Goal: Find specific page/section: Find specific page/section

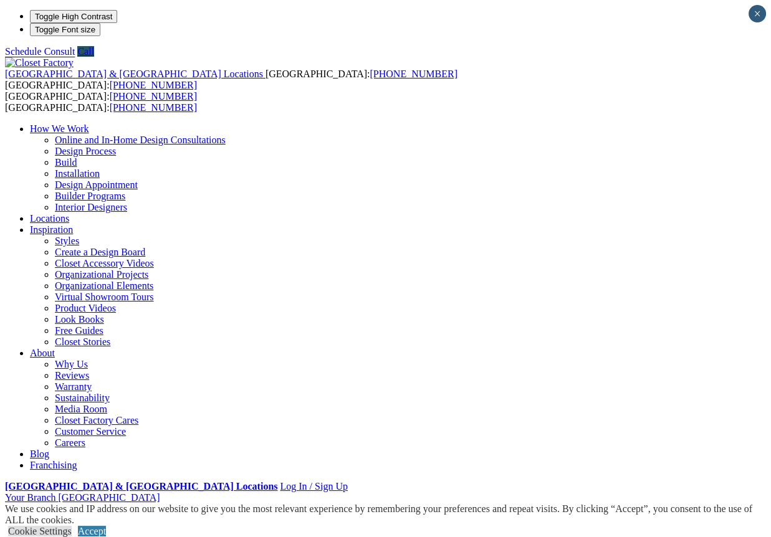
click at [69, 213] on link "Locations" at bounding box center [49, 218] width 39 height 11
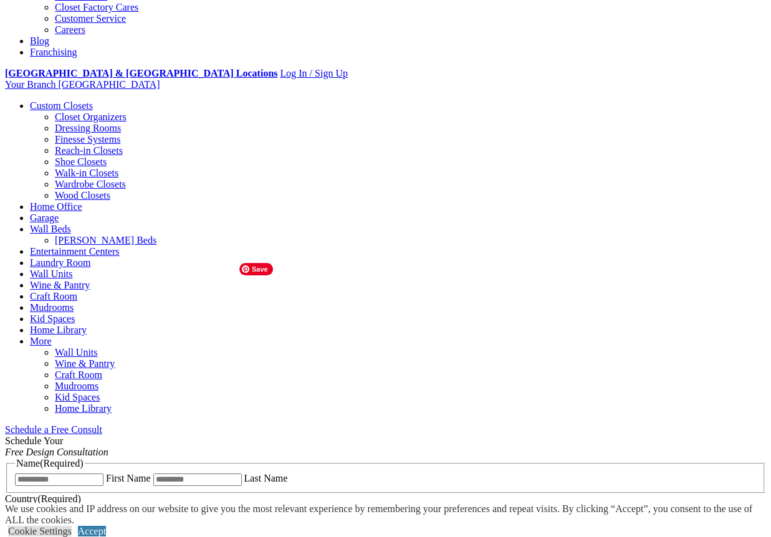
scroll to position [436, 0]
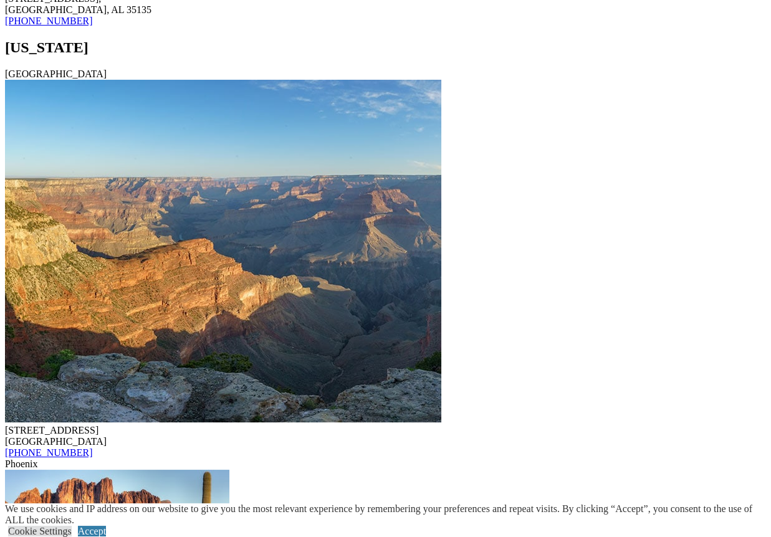
scroll to position [1745, 0]
